Goal: Find specific page/section: Find specific page/section

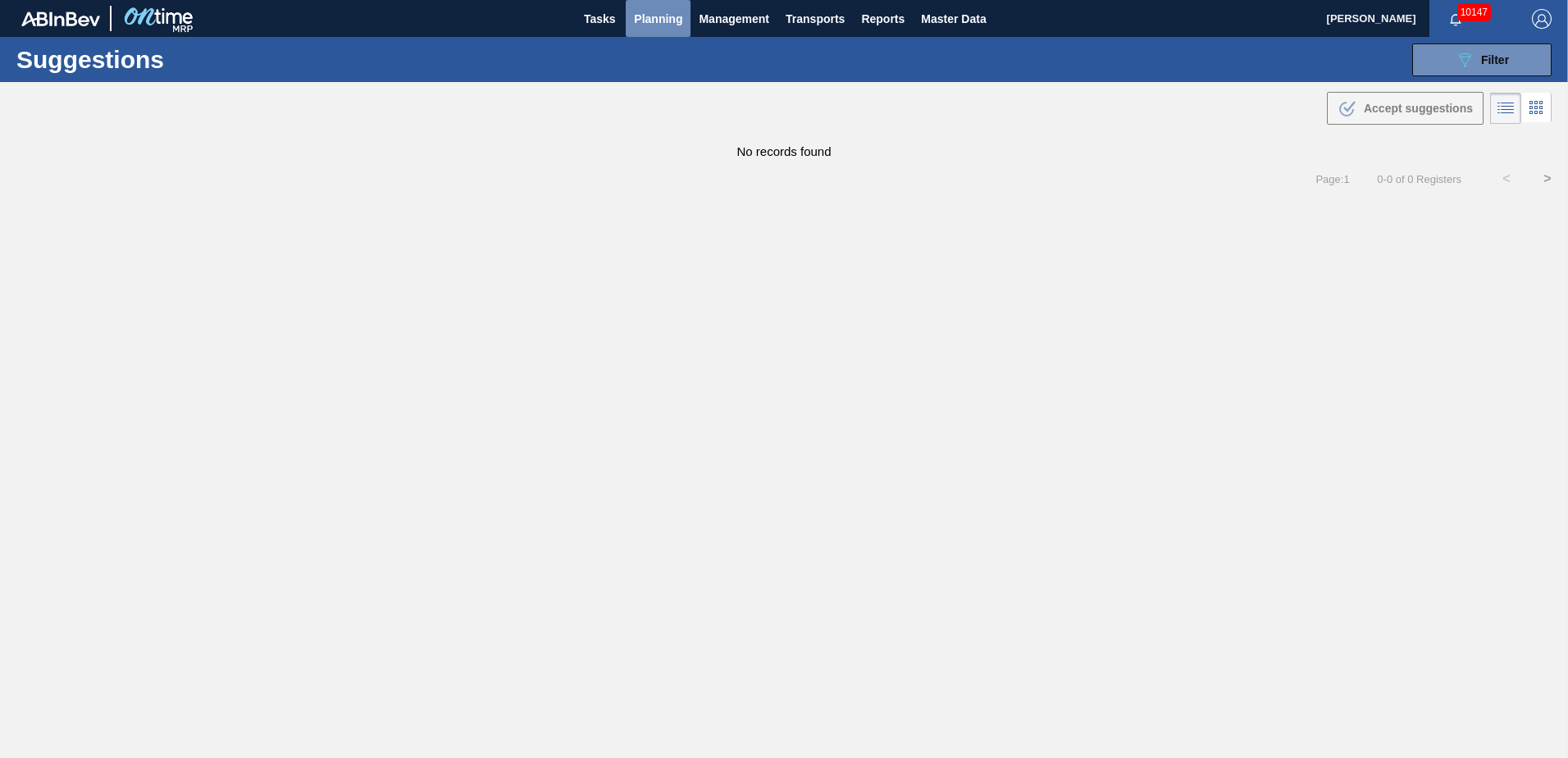
click at [657, 21] on span "Planning" at bounding box center [658, 19] width 48 height 20
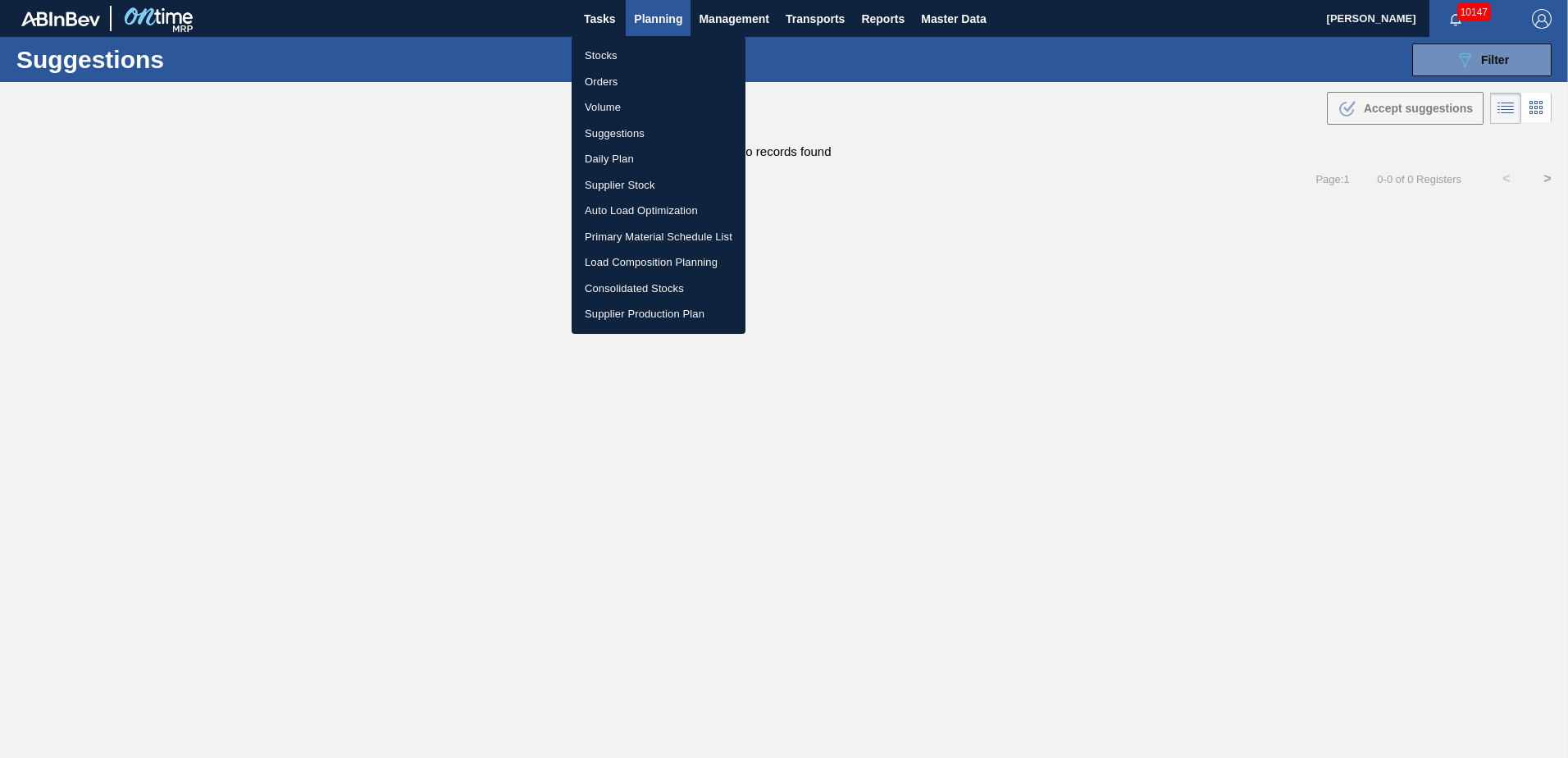
click at [626, 209] on li "Auto Load Optimization" at bounding box center [658, 210] width 174 height 26
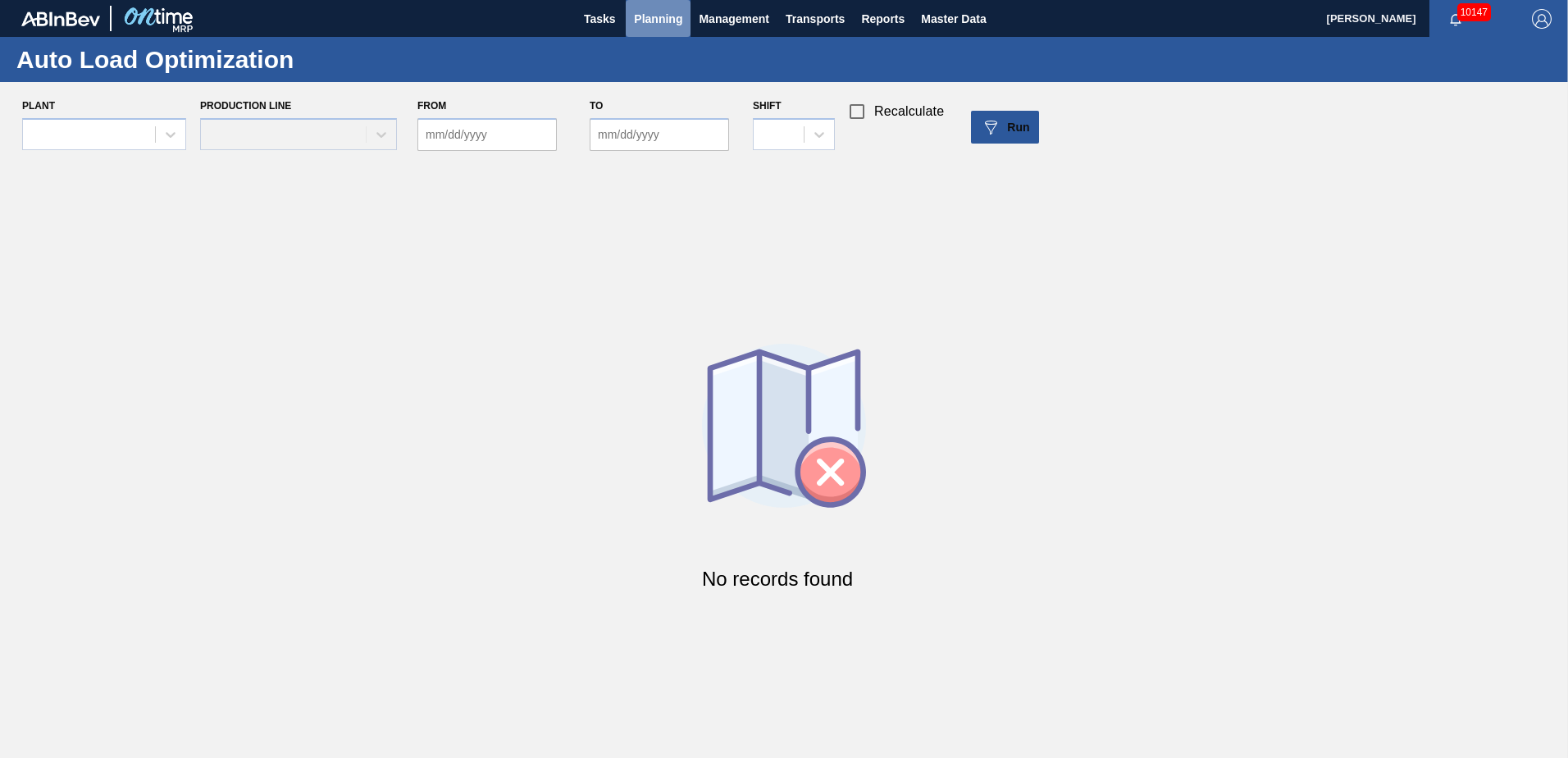
click at [648, 12] on span "Planning" at bounding box center [658, 19] width 48 height 20
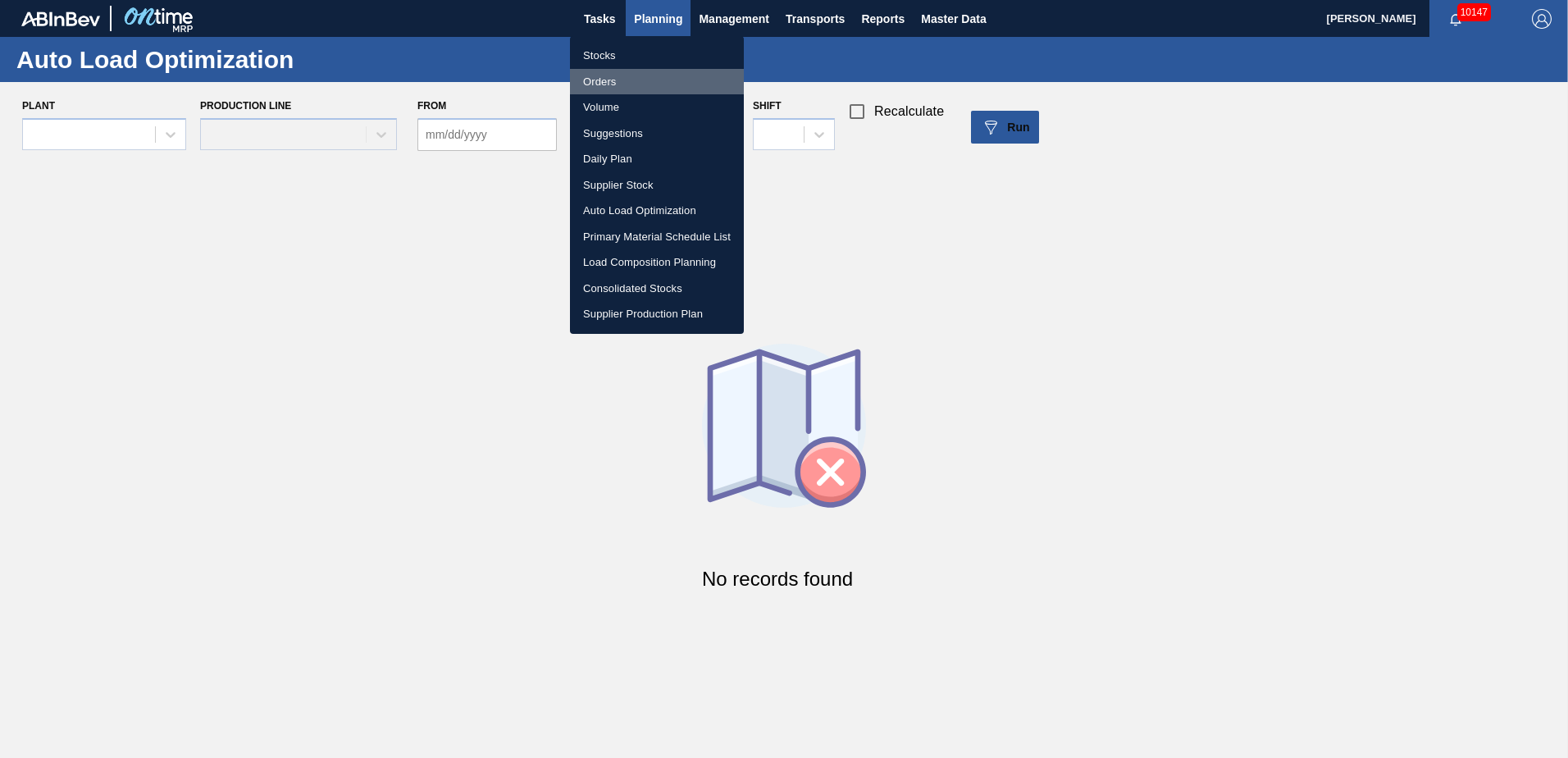
click at [601, 83] on li "Orders" at bounding box center [657, 81] width 174 height 26
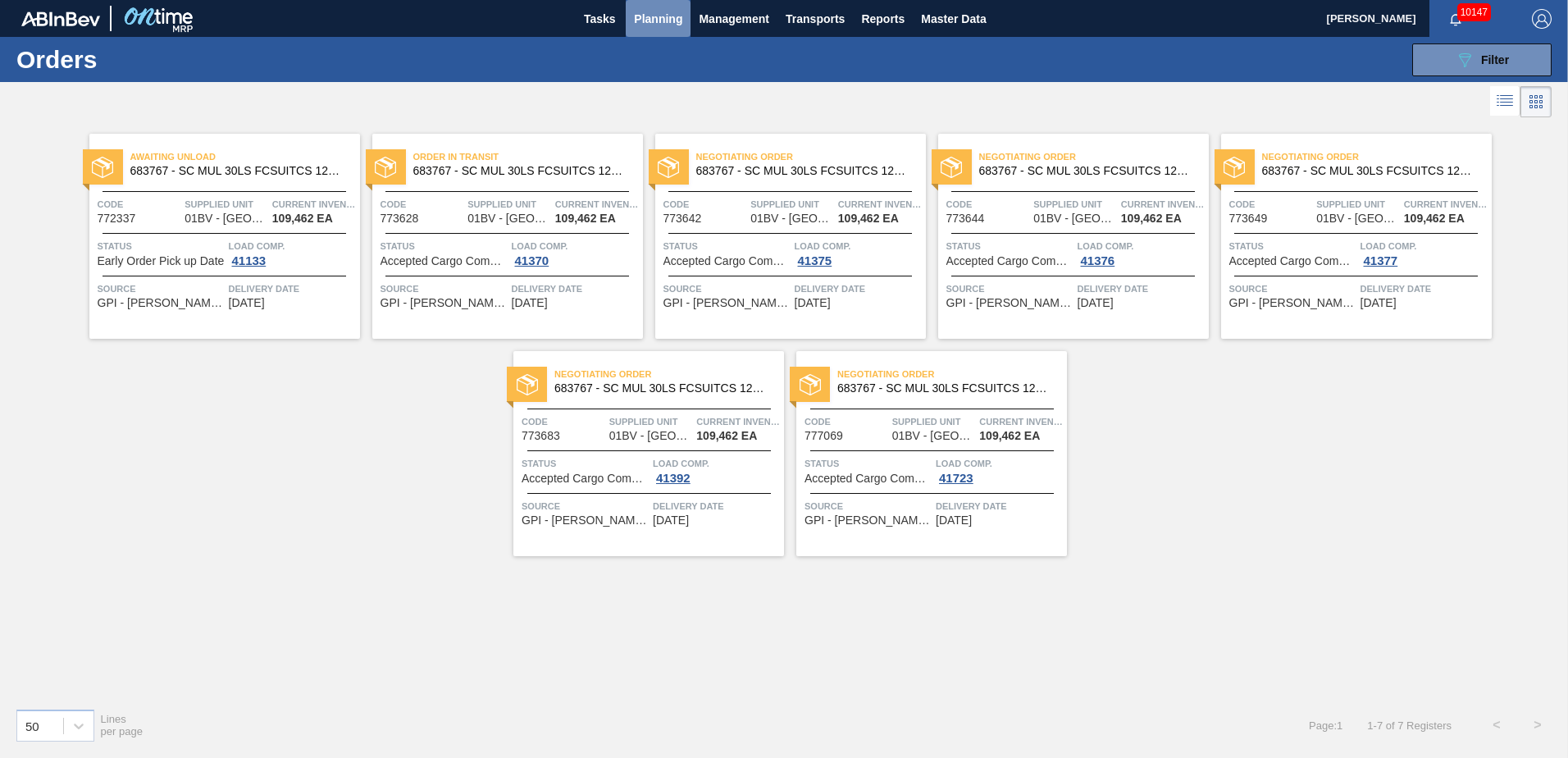
click at [655, 21] on span "Planning" at bounding box center [658, 19] width 48 height 20
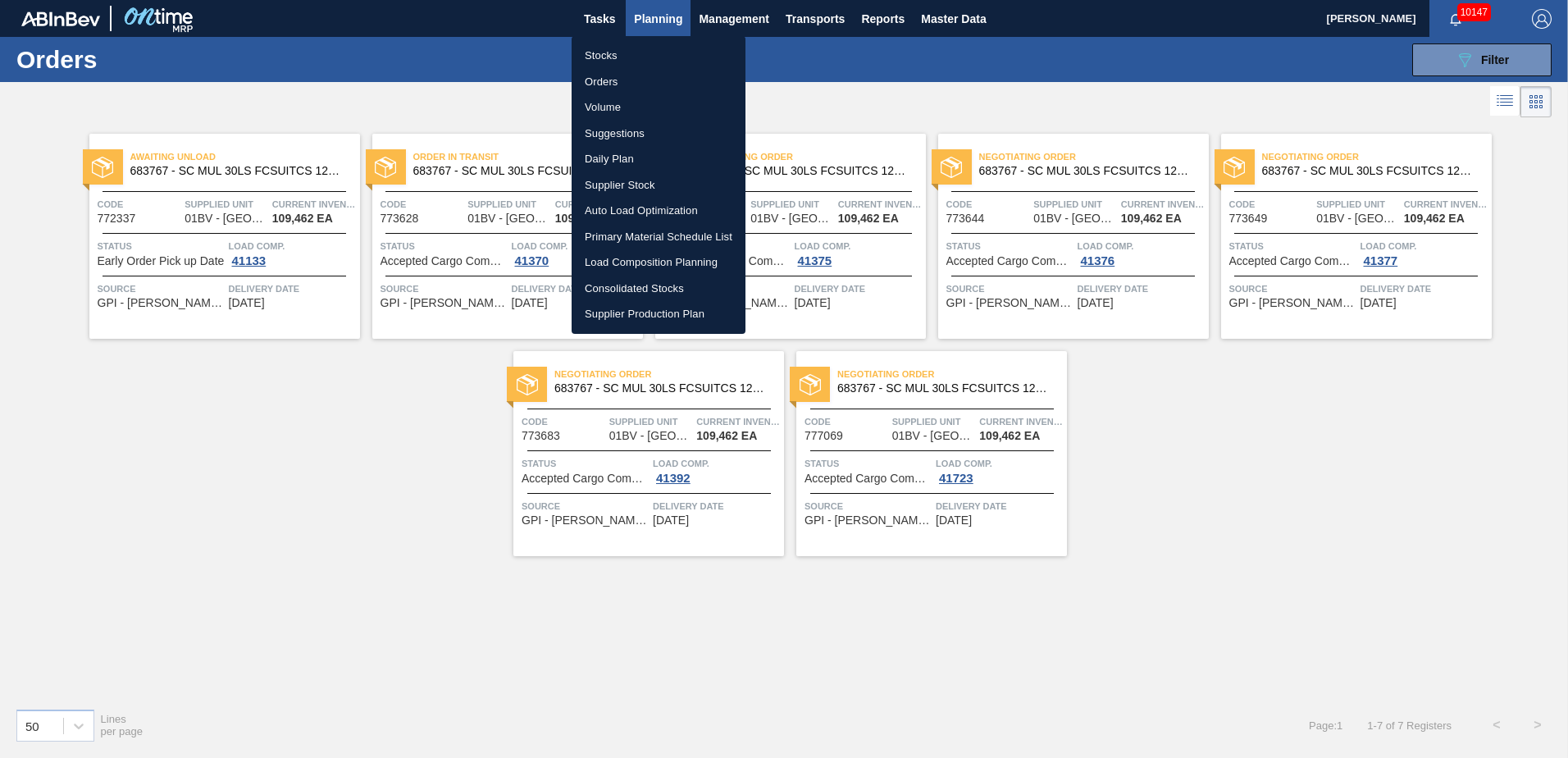
click at [642, 260] on li "Load Composition Planning" at bounding box center [658, 262] width 174 height 26
